Goal: Task Accomplishment & Management: Use online tool/utility

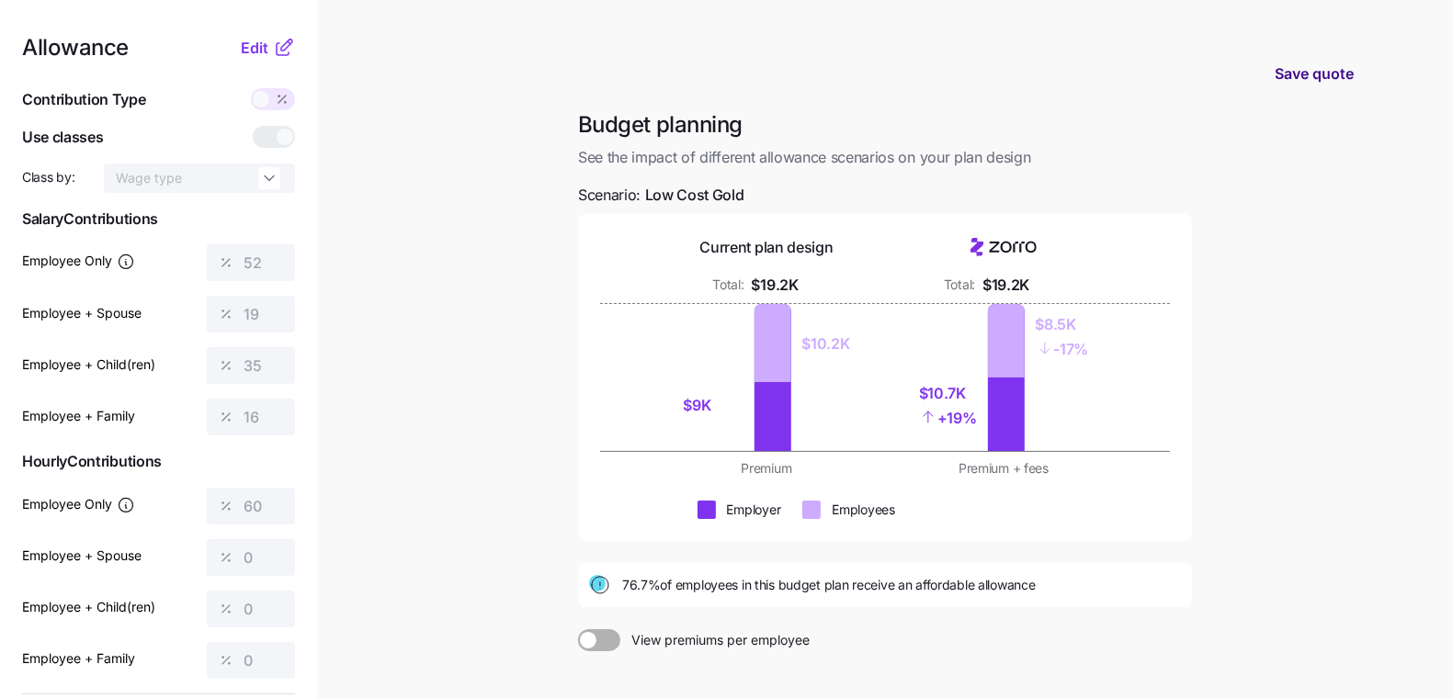
click at [1321, 74] on span "Save quote" at bounding box center [1314, 73] width 79 height 22
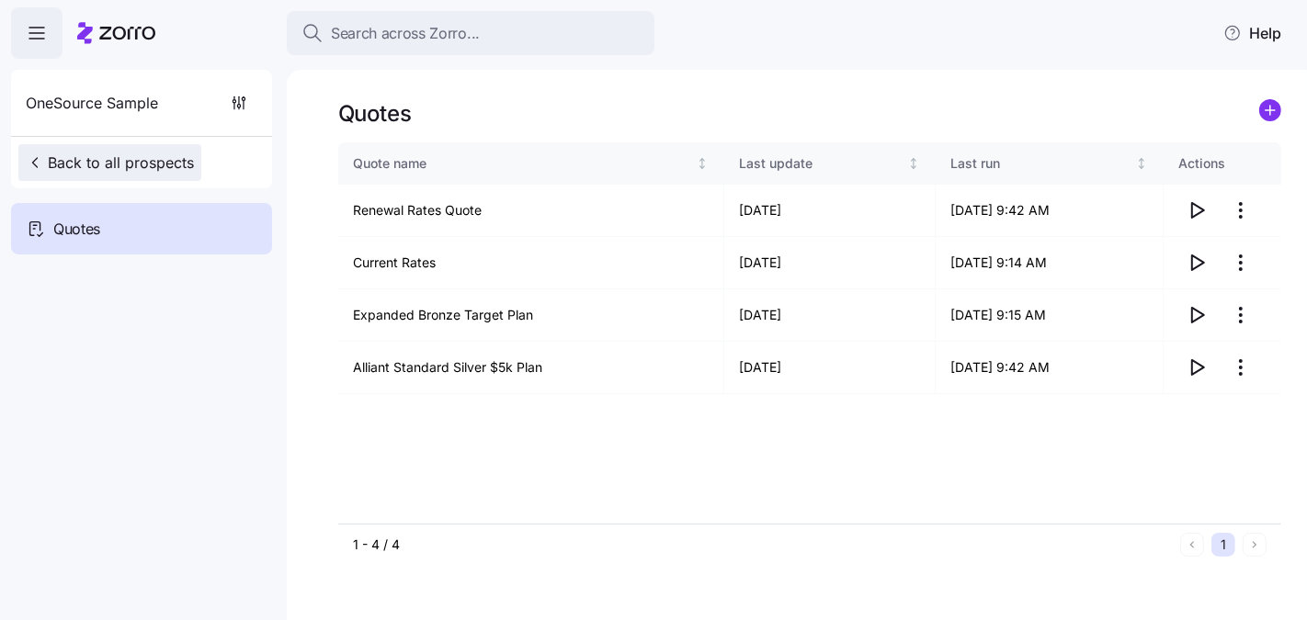
click at [119, 165] on span "Back to all prospects" at bounding box center [110, 163] width 168 height 22
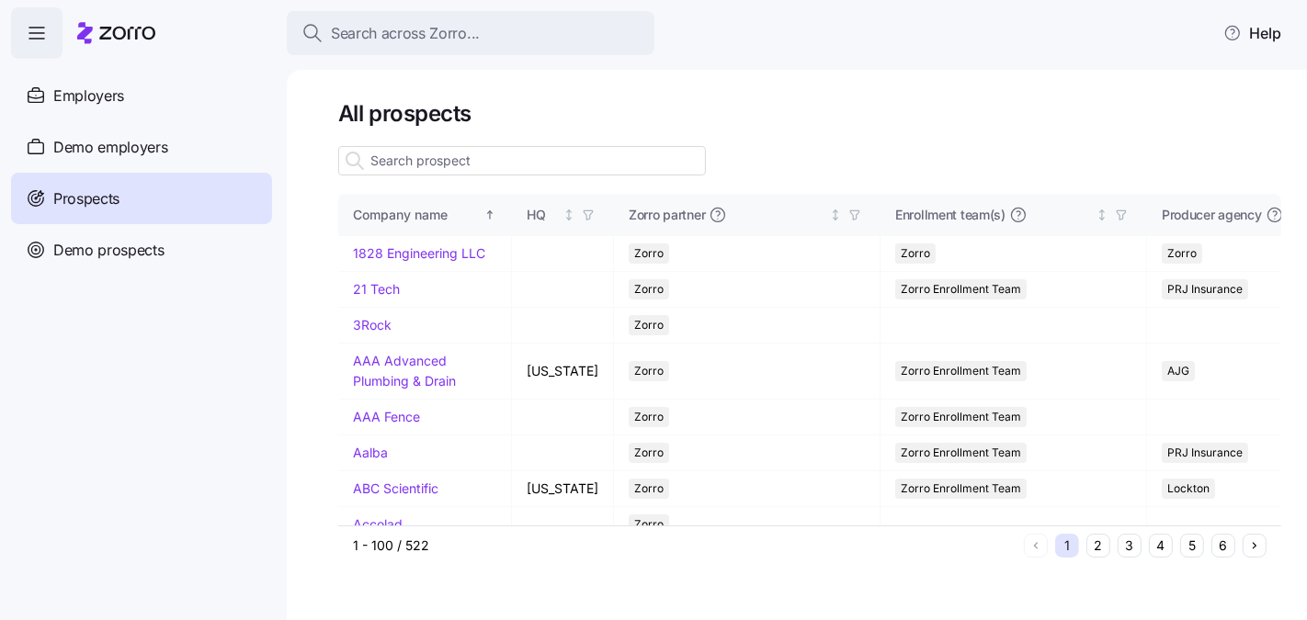
click at [519, 175] on input at bounding box center [522, 160] width 368 height 29
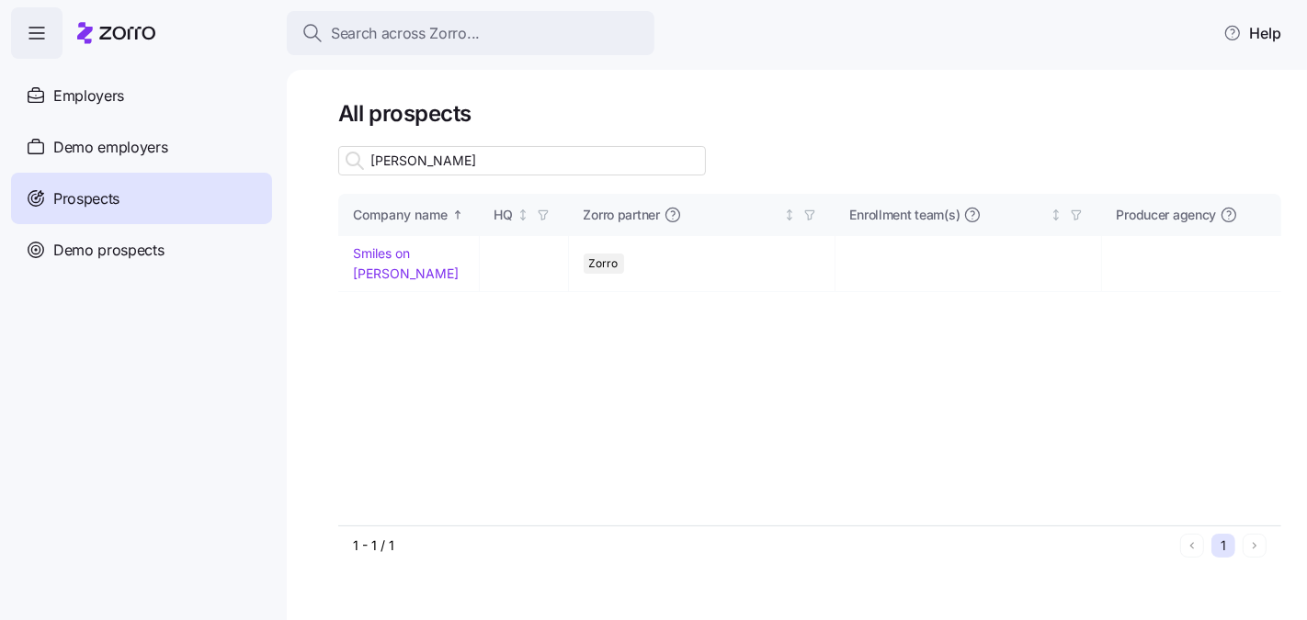
click at [430, 162] on input "trindle" at bounding box center [522, 160] width 368 height 29
type input "trindle"
click at [417, 259] on link "Smiles on Trindle" at bounding box center [406, 263] width 106 height 36
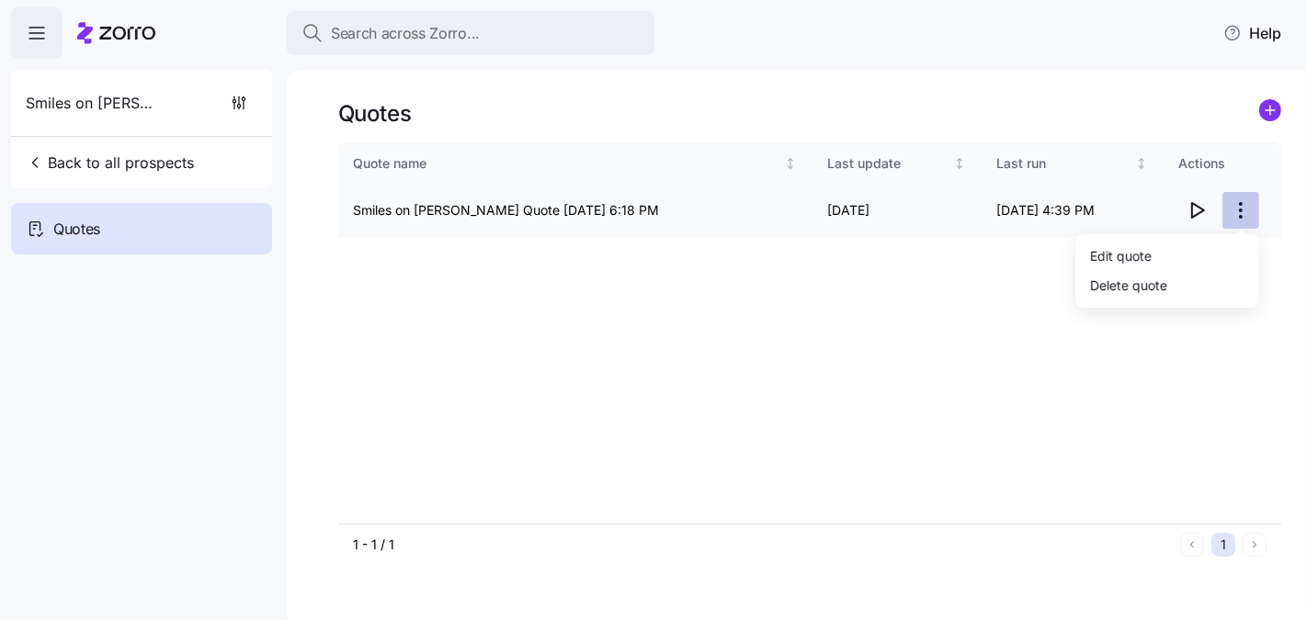
click at [1138, 434] on html "Search across Zorro... Help Smiles on Trindle Back to all prospects Quotes Quot…" at bounding box center [653, 397] width 1307 height 794
click at [1234, 251] on div "Edit quote" at bounding box center [1167, 255] width 169 height 29
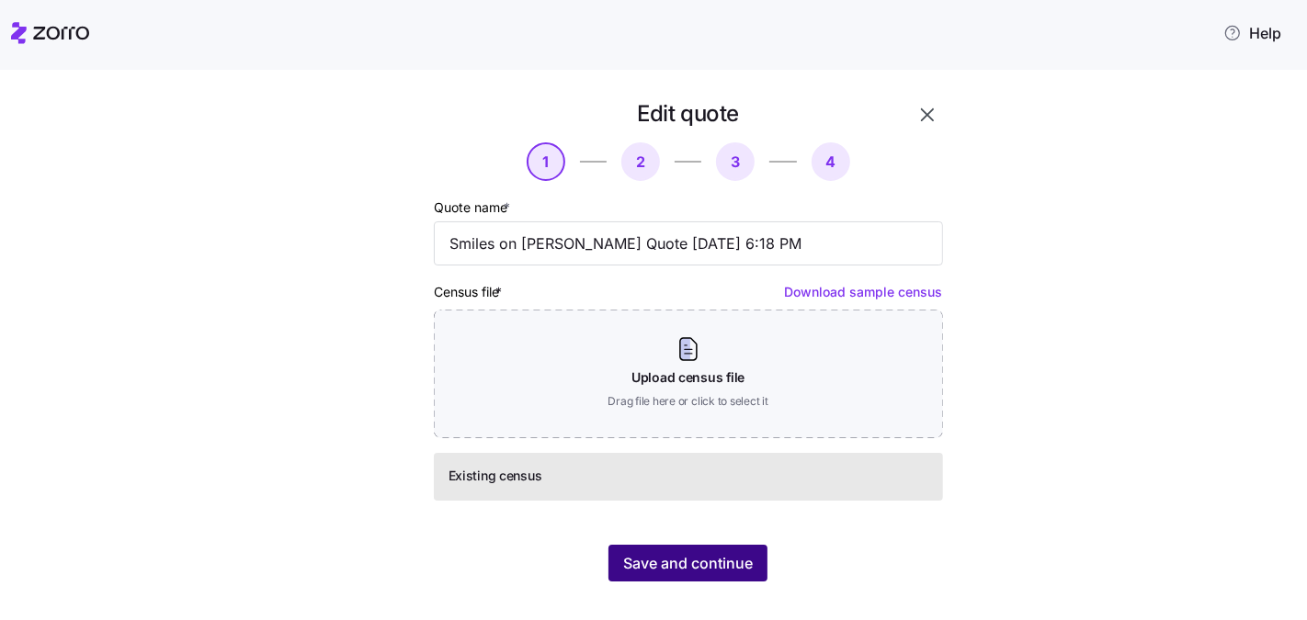
click at [659, 558] on span "Save and continue" at bounding box center [688, 563] width 130 height 22
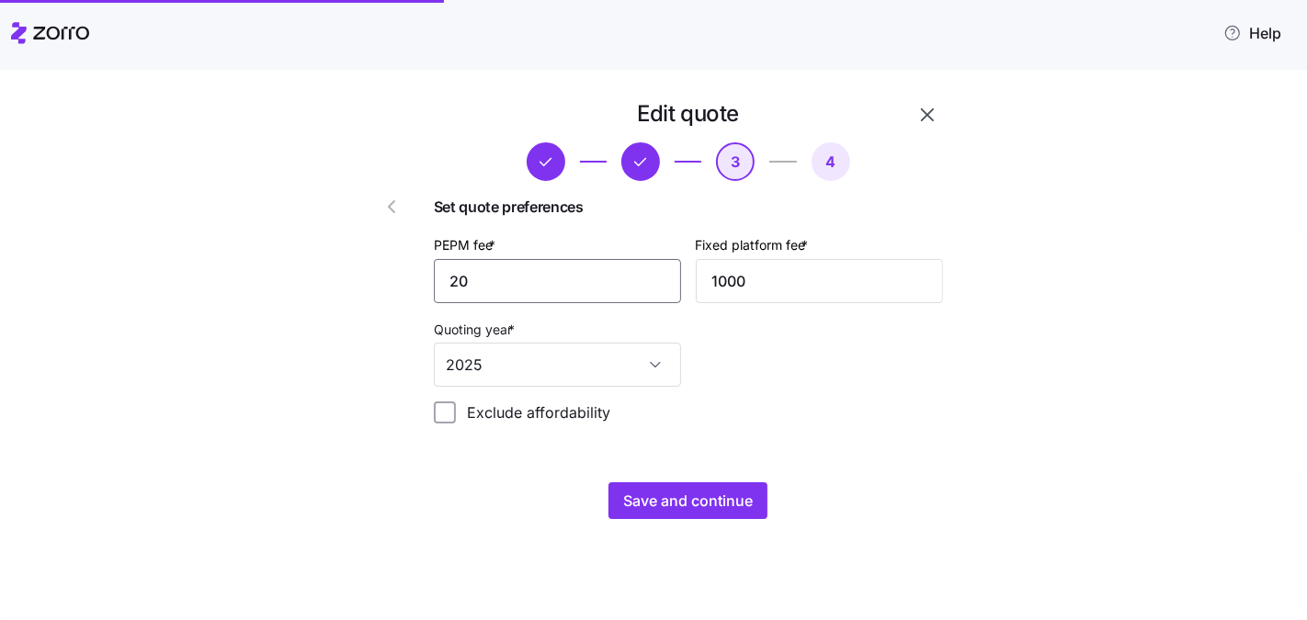
click at [548, 279] on input "20" at bounding box center [557, 281] width 247 height 44
type input "30"
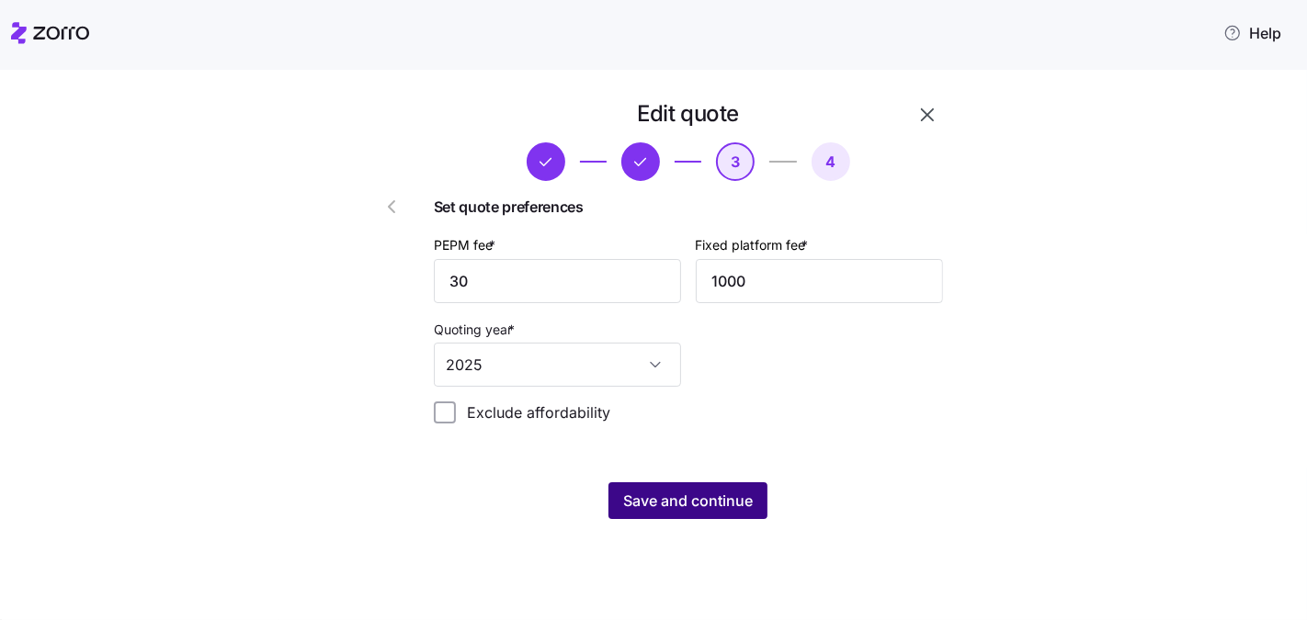
click at [682, 493] on span "Save and continue" at bounding box center [688, 501] width 130 height 22
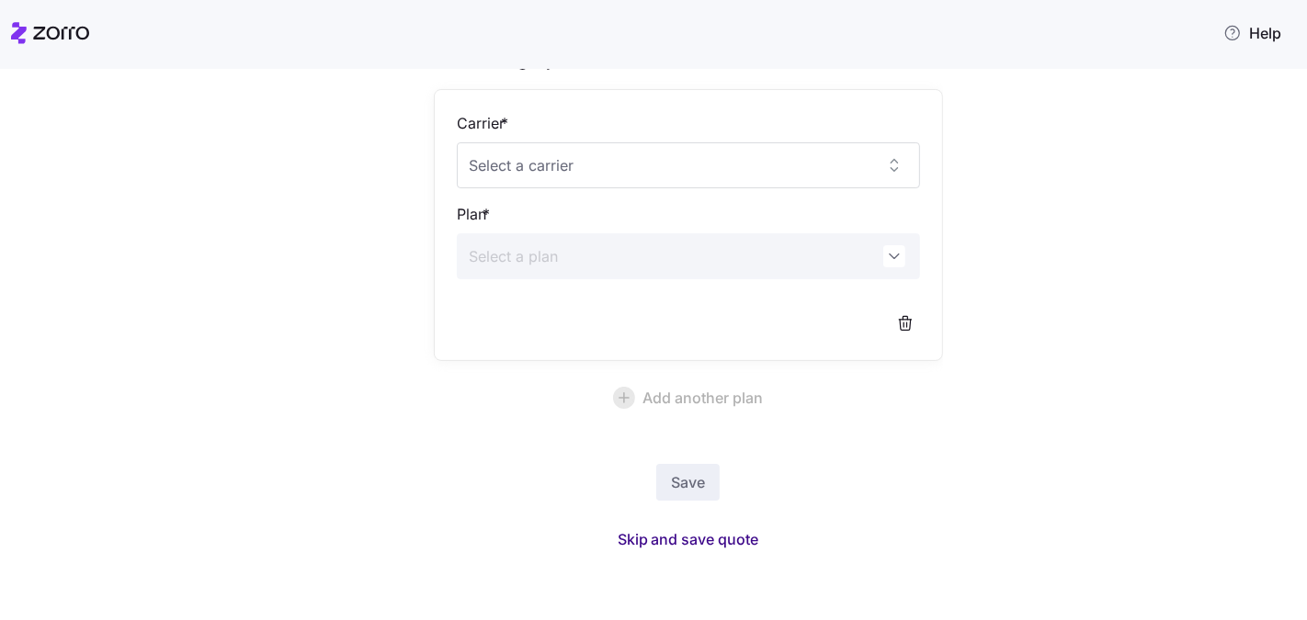
click at [684, 529] on span "Skip and save quote" at bounding box center [689, 539] width 142 height 22
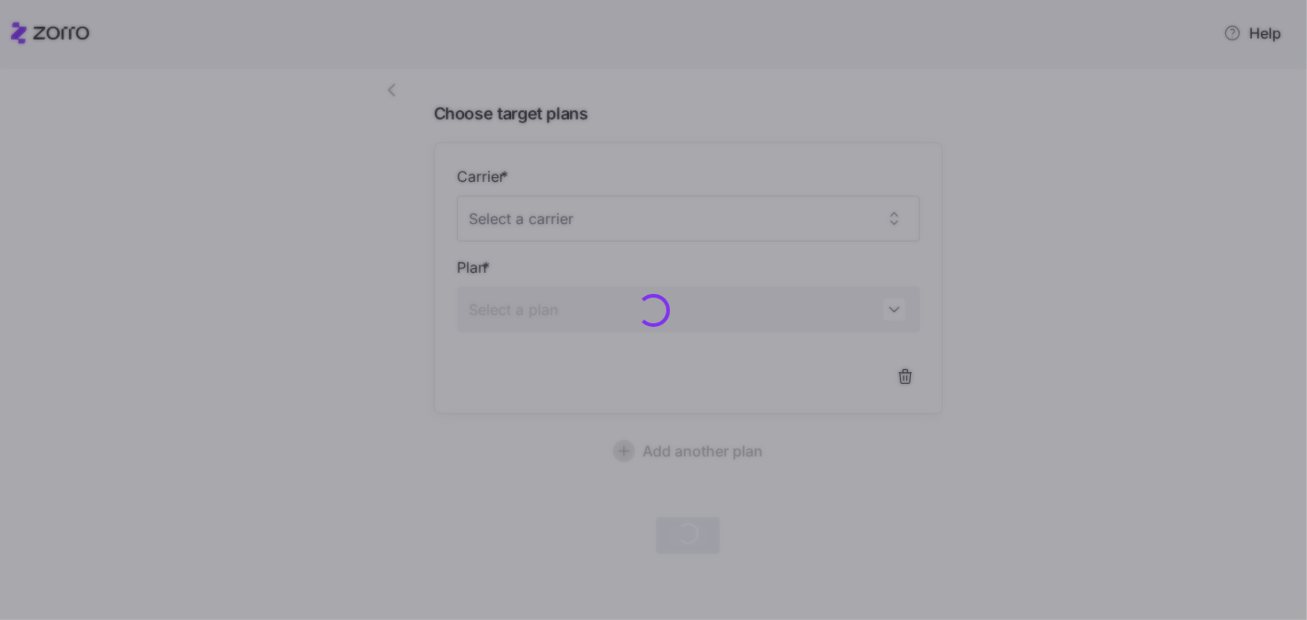
scroll to position [115, 0]
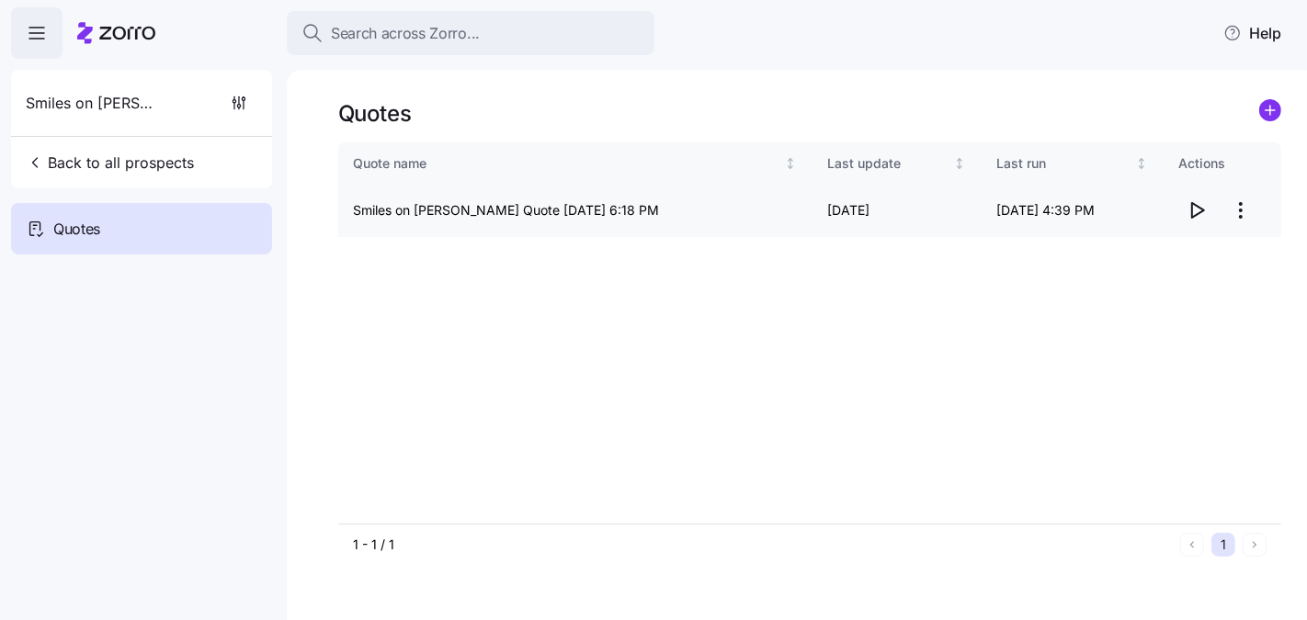
click at [1187, 209] on icon "button" at bounding box center [1196, 210] width 22 height 22
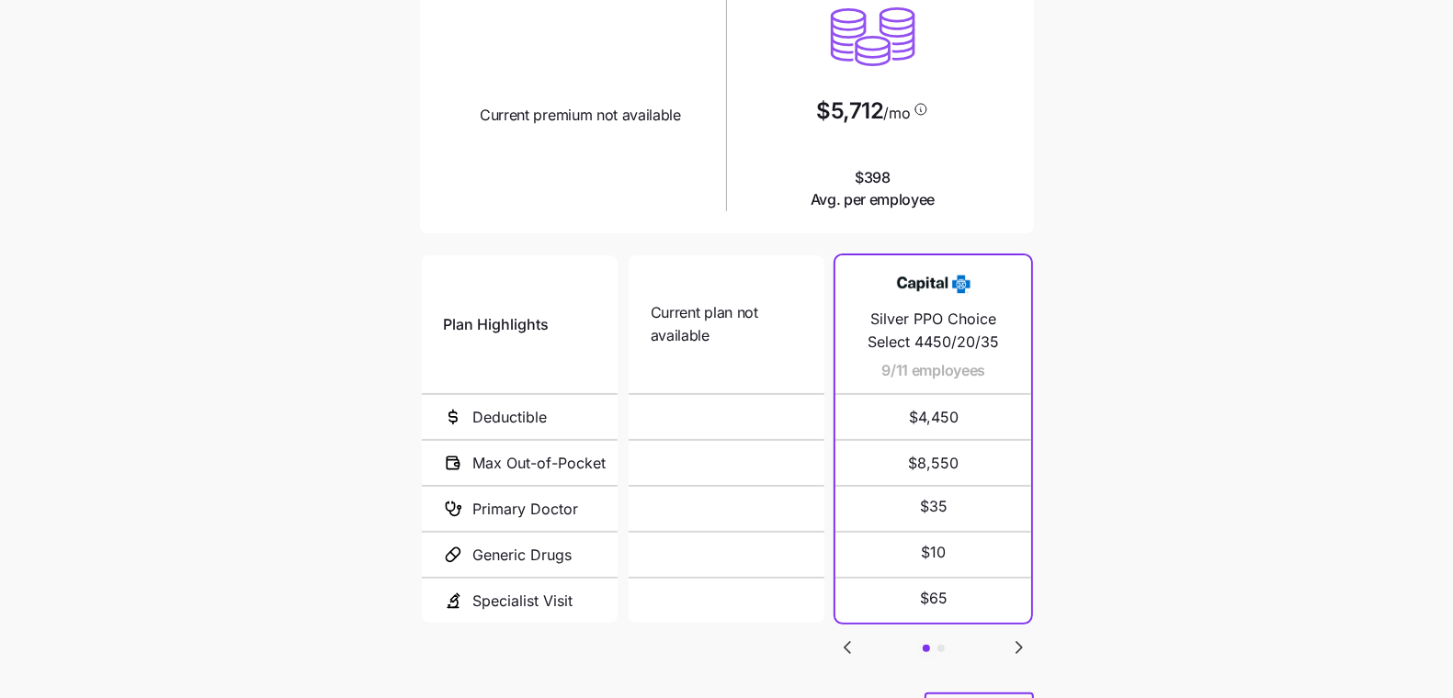
scroll to position [303, 0]
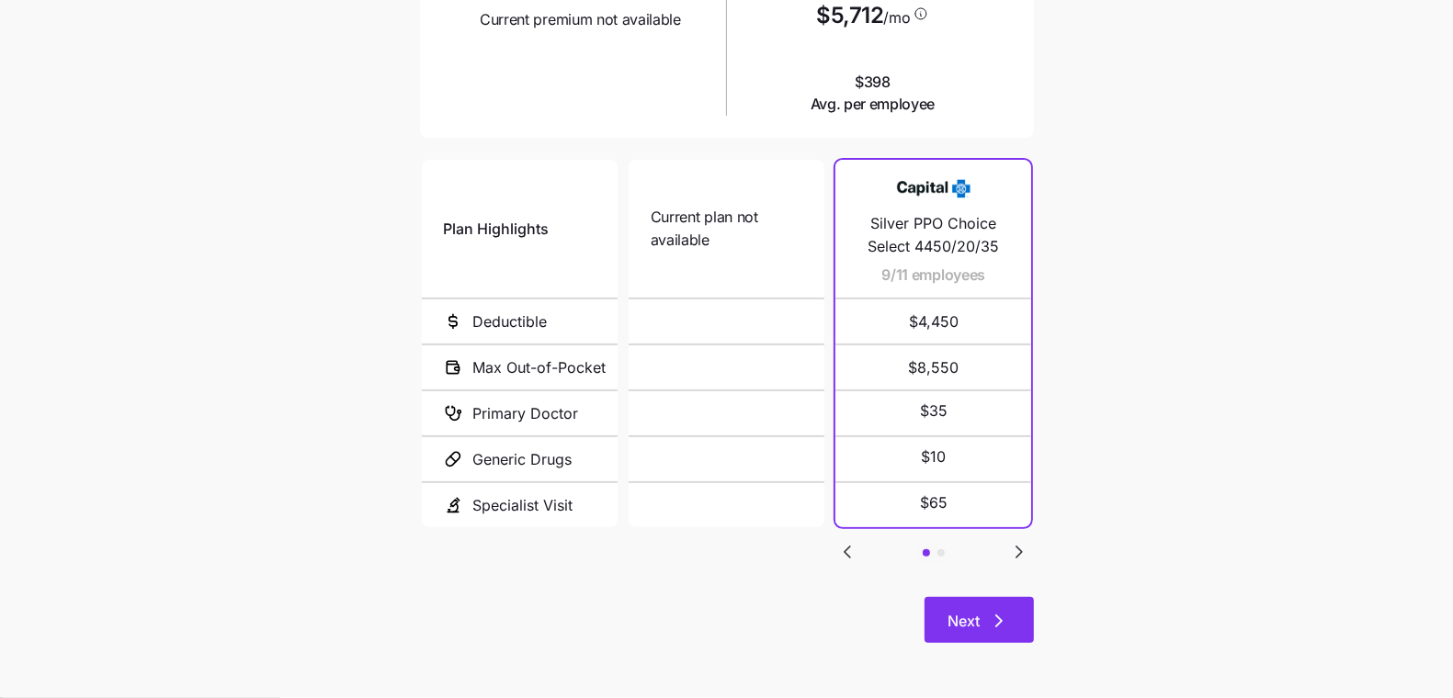
click at [985, 606] on button "Next" at bounding box center [978, 620] width 109 height 46
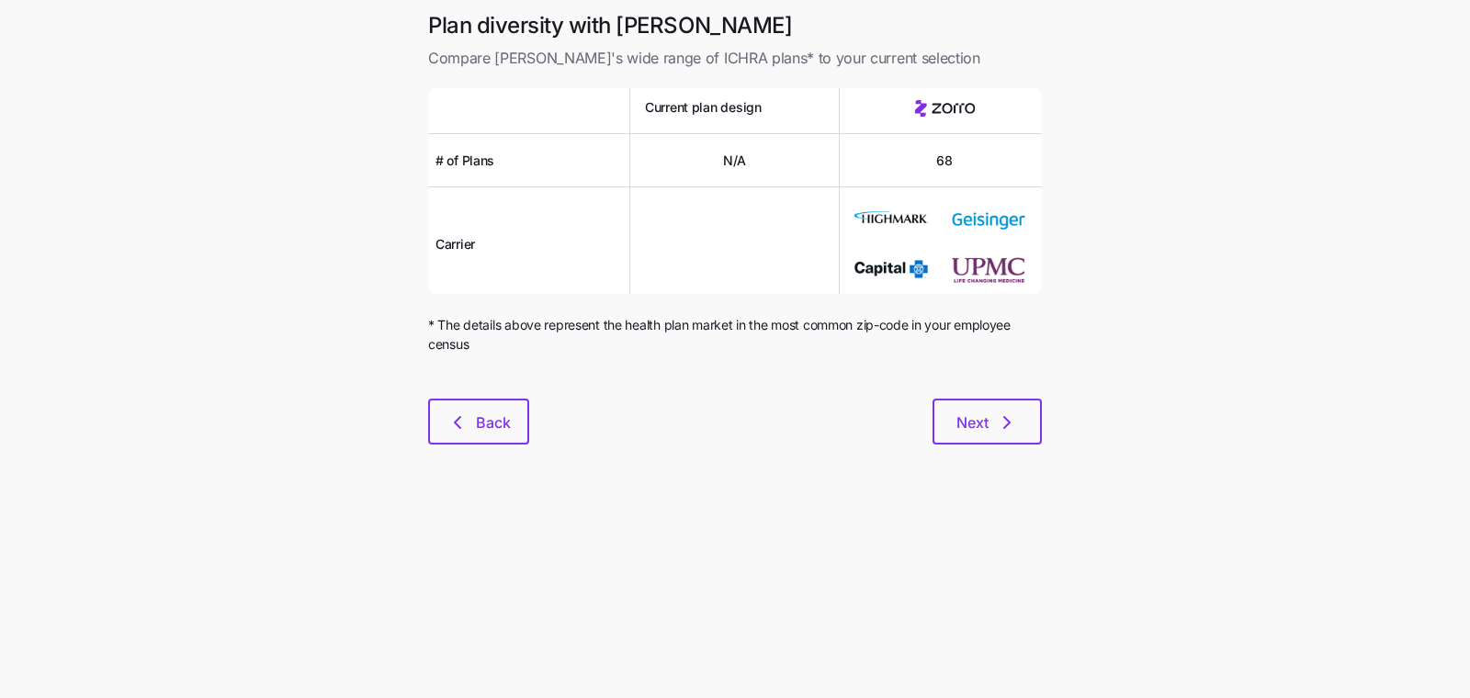
click at [983, 396] on div at bounding box center [735, 388] width 614 height 22
click at [994, 420] on span "Next" at bounding box center [988, 423] width 62 height 22
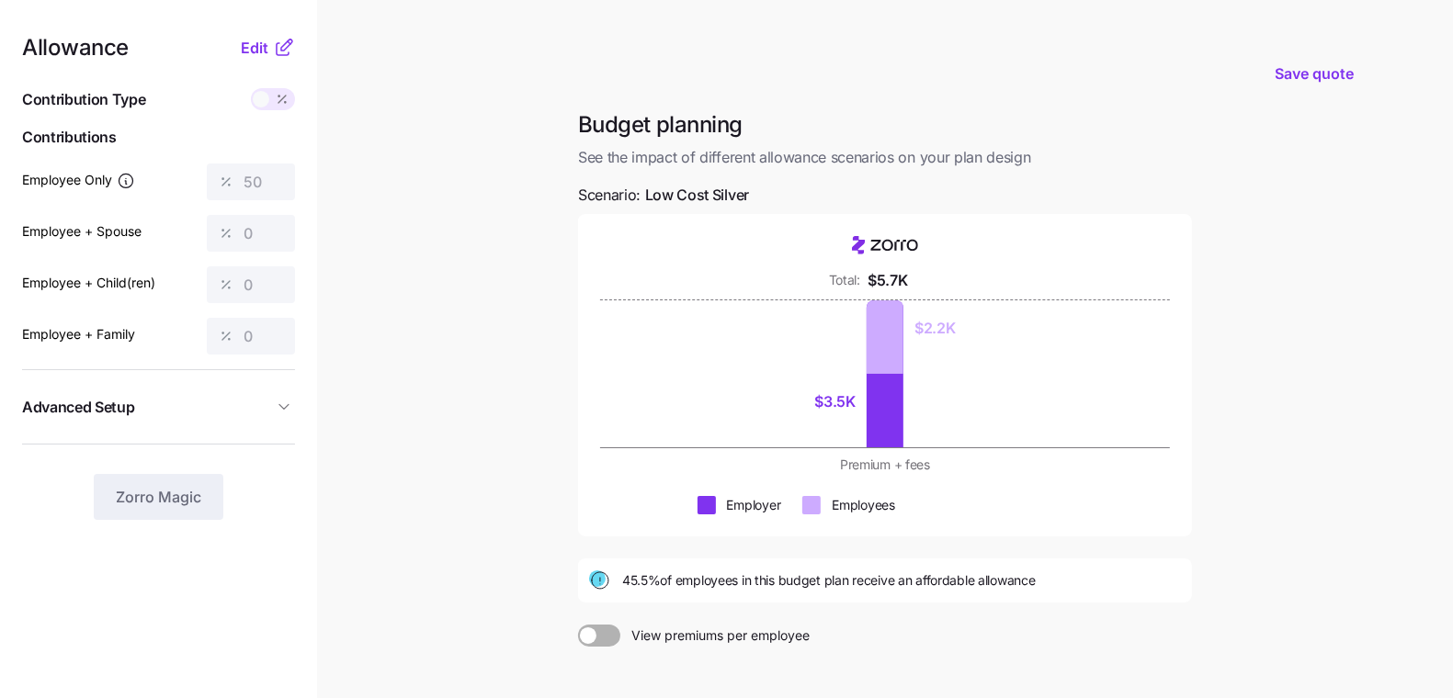
click at [258, 35] on nav "Allowance Edit Contribution Type Use classes Contributions Employee Only 50 Emp…" at bounding box center [158, 449] width 317 height 899
click at [255, 45] on span "Edit" at bounding box center [255, 48] width 28 height 22
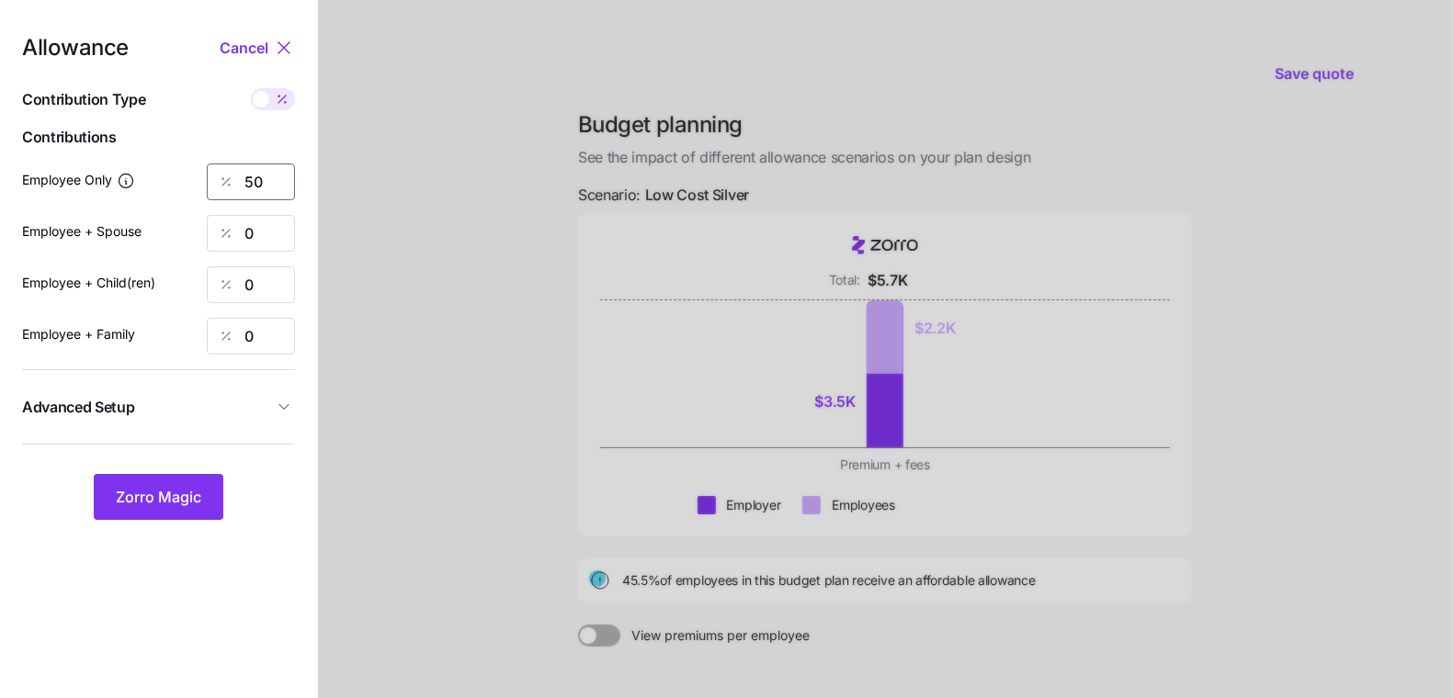
click at [255, 193] on input "50" at bounding box center [251, 182] width 88 height 37
drag, startPoint x: 254, startPoint y: 187, endPoint x: 226, endPoint y: 187, distance: 27.6
click at [226, 186] on div "50" at bounding box center [251, 182] width 88 height 37
type input "60"
click at [175, 493] on span "Zorro Magic" at bounding box center [158, 497] width 85 height 22
